Goal: Use online tool/utility: Utilize a website feature to perform a specific function

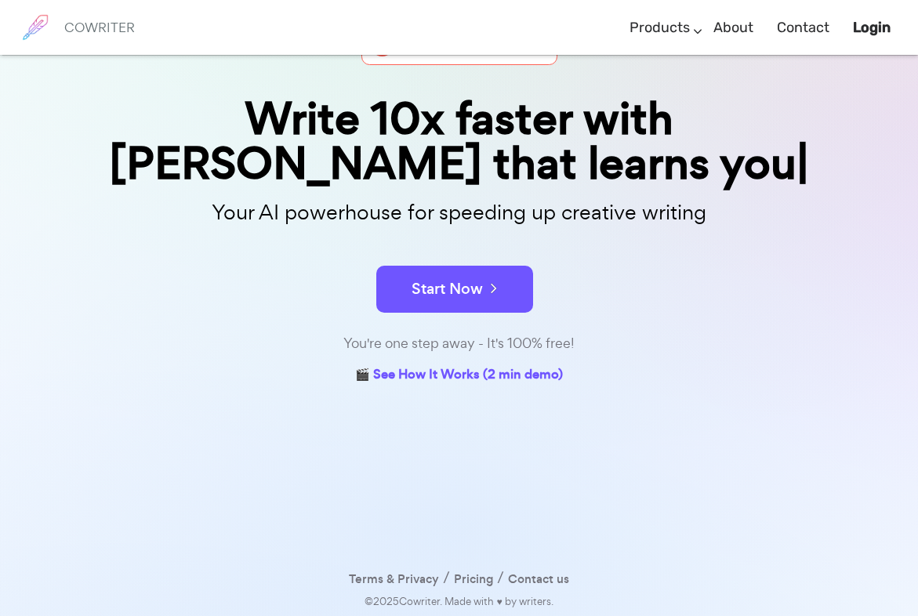
scroll to position [66, 0]
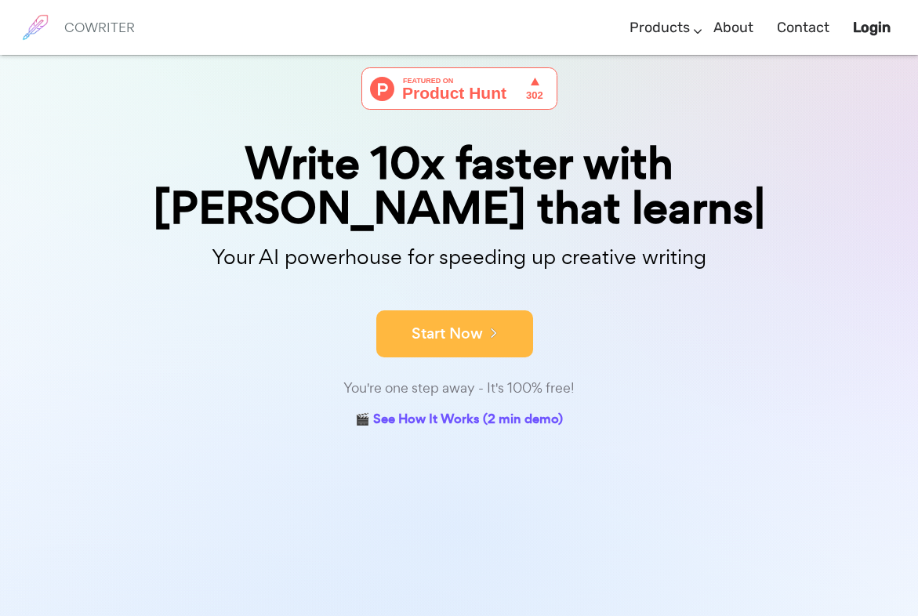
click at [415, 311] on button "Start Now" at bounding box center [454, 334] width 157 height 47
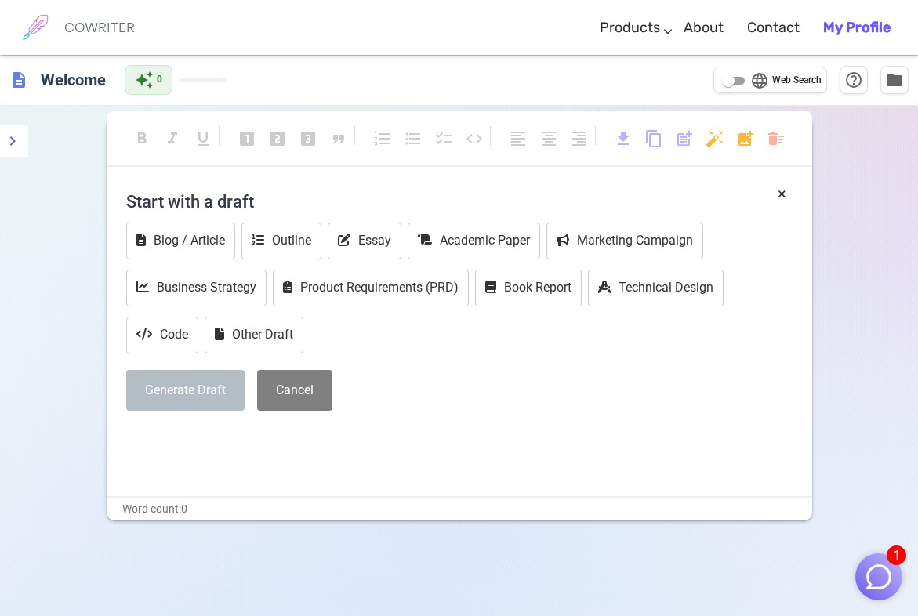
click at [212, 478] on div "× Start with a draft Blog / Article Outline Essay Academic Paper Marketing Camp…" at bounding box center [460, 340] width 706 height 314
click at [420, 250] on button "Academic Paper" at bounding box center [474, 241] width 133 height 37
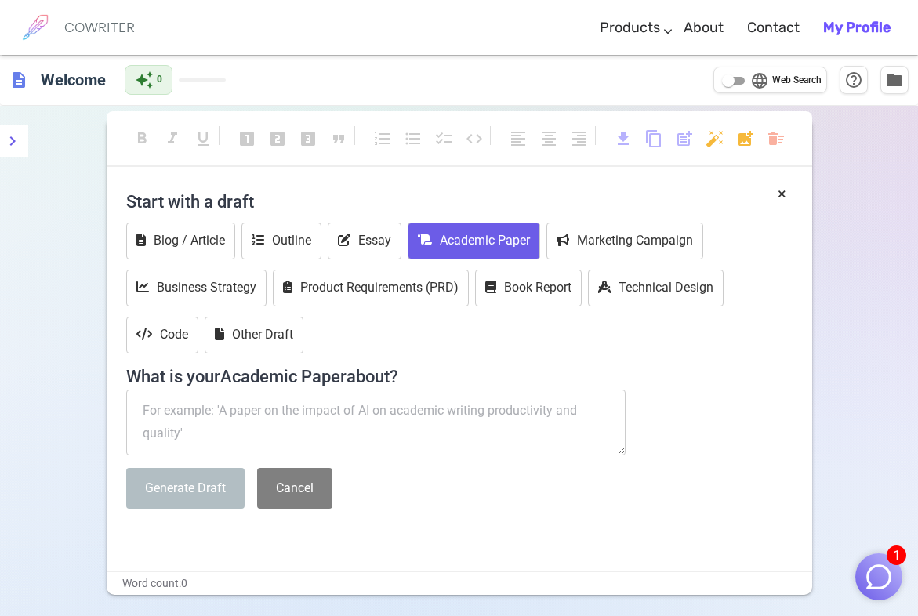
click at [328, 426] on textarea at bounding box center [376, 423] width 500 height 66
click at [200, 472] on button "Generate Draft" at bounding box center [185, 489] width 118 height 42
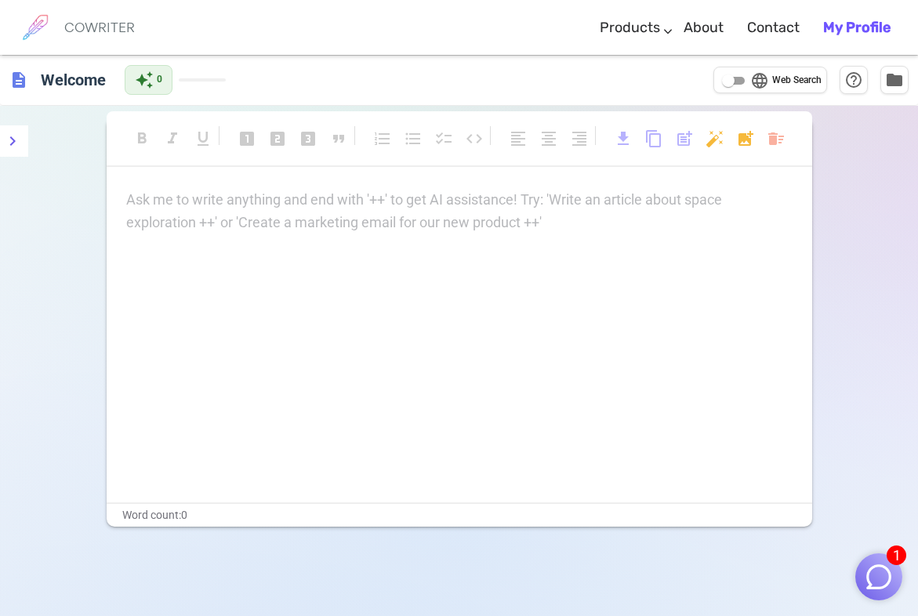
click at [224, 423] on div "Ask me to write anything and end with '++' to get AI assistance! Try: 'Write an…" at bounding box center [460, 346] width 706 height 314
click at [229, 216] on div "Ask me to write anything and end with '++' to get AI assistance! Try: 'Write an…" at bounding box center [459, 211] width 667 height 45
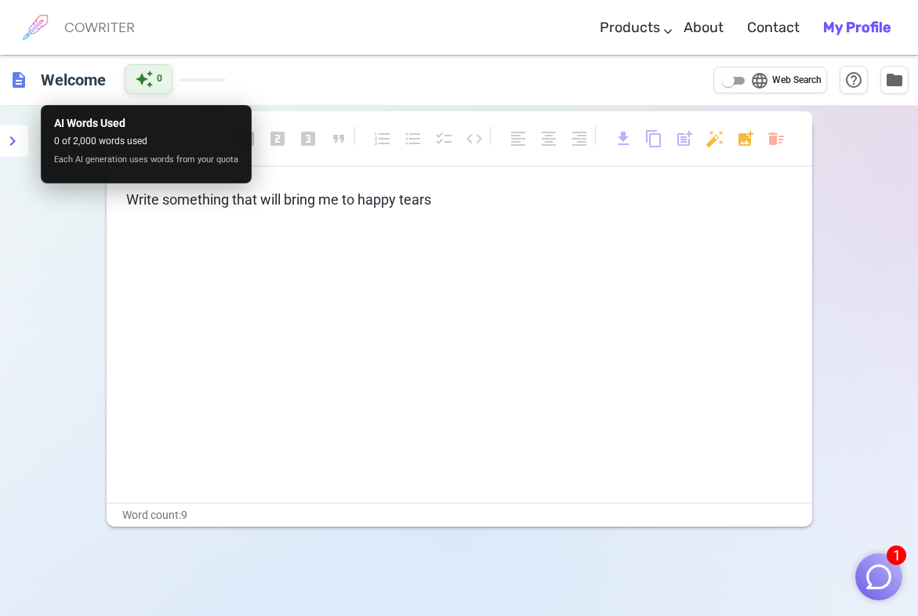
click at [148, 75] on span "auto_awesome" at bounding box center [144, 79] width 19 height 19
